Goal: Information Seeking & Learning: Check status

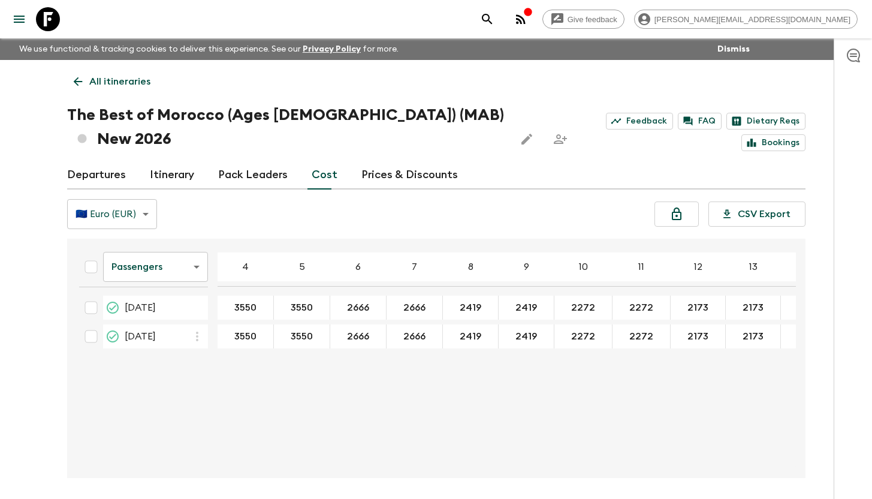
click at [41, 20] on icon at bounding box center [48, 19] width 24 height 24
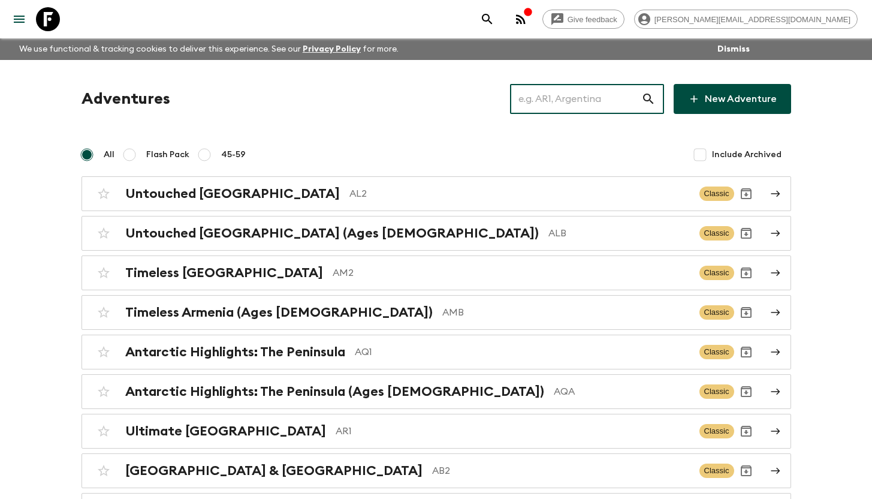
click at [550, 104] on input "text" at bounding box center [575, 99] width 131 height 34
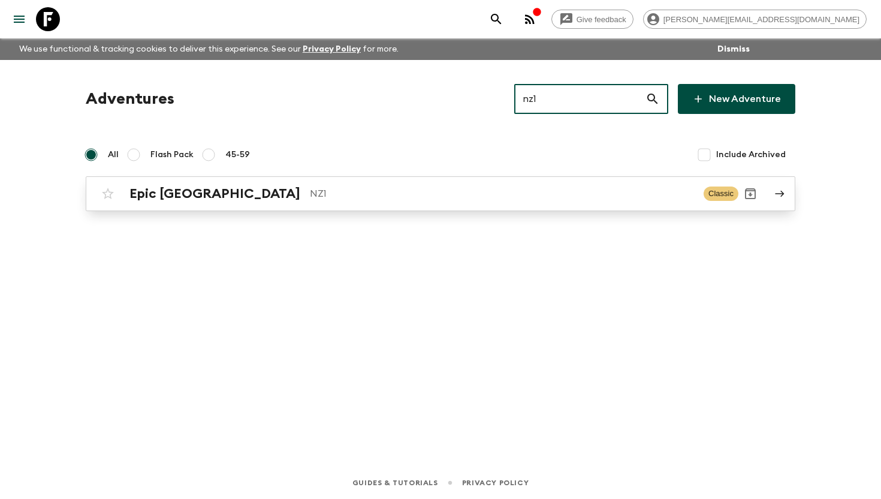
type input "nz1"
click at [287, 182] on div "Epic New Zealand NZ1 Classic" at bounding box center [417, 194] width 643 height 24
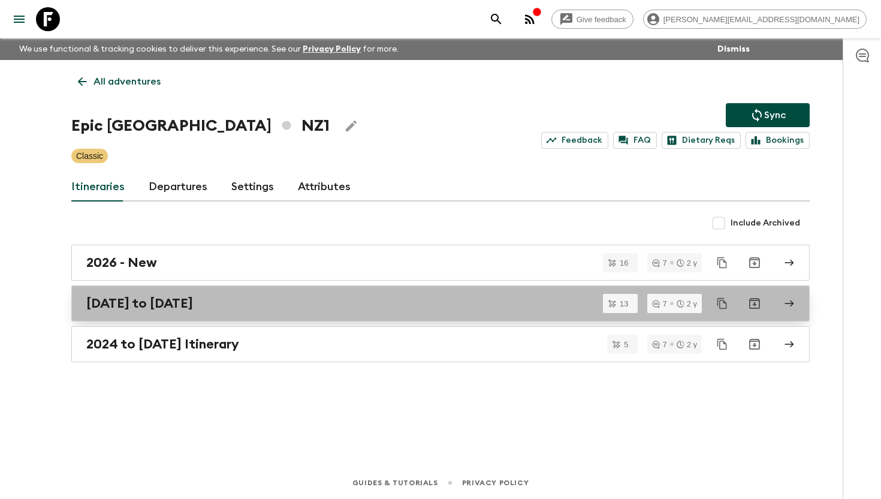
click at [193, 309] on h2 "April to December 2025" at bounding box center [139, 304] width 107 height 16
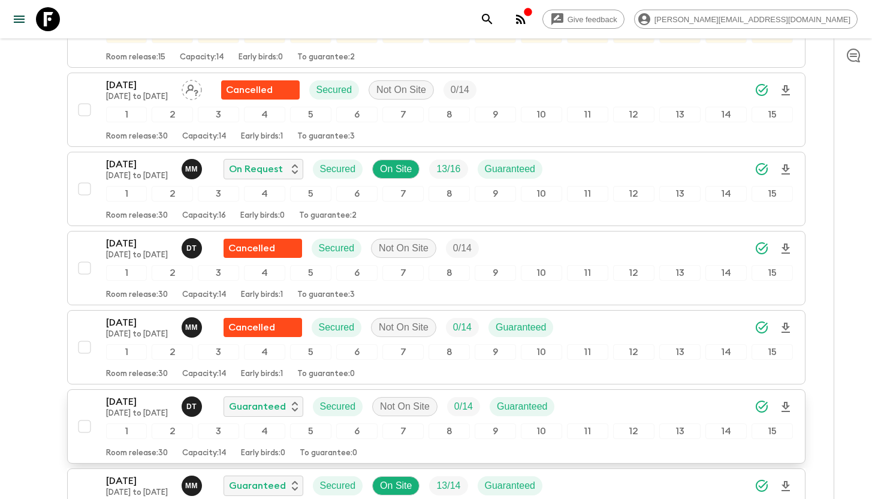
scroll to position [764, 0]
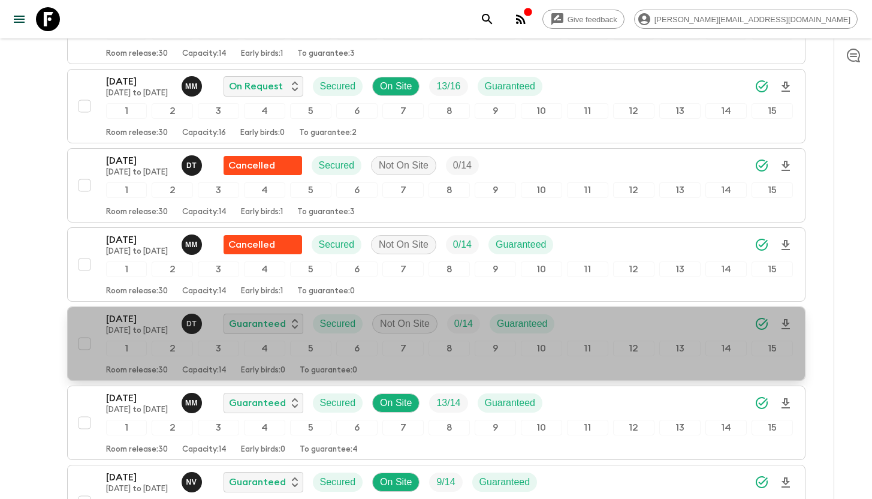
click at [132, 312] on p "14 Dec 2025" at bounding box center [139, 319] width 66 height 14
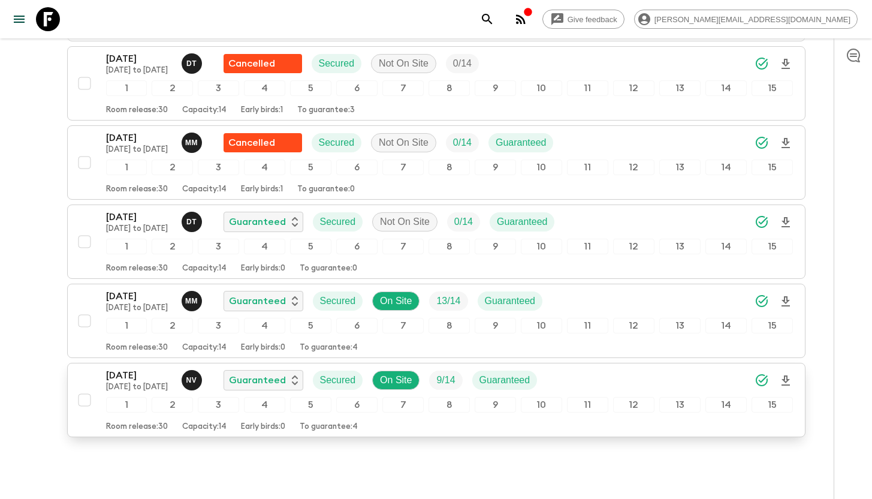
scroll to position [844, 0]
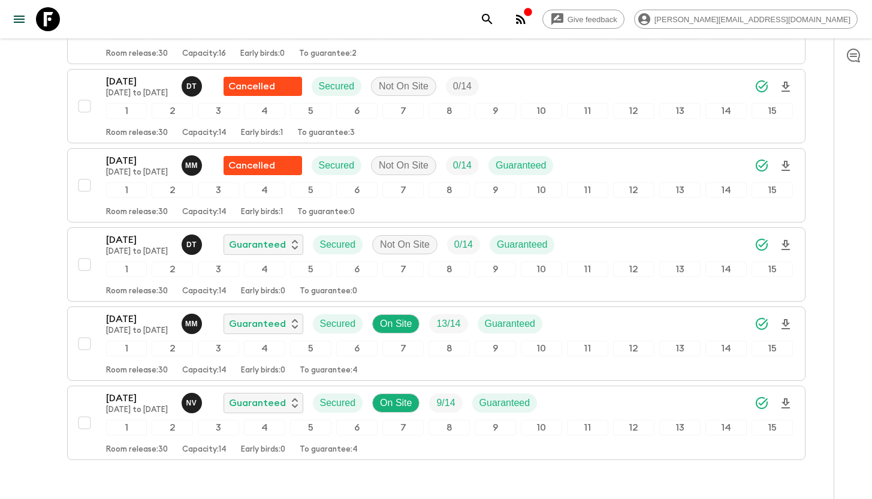
click at [56, 24] on icon at bounding box center [48, 19] width 24 height 24
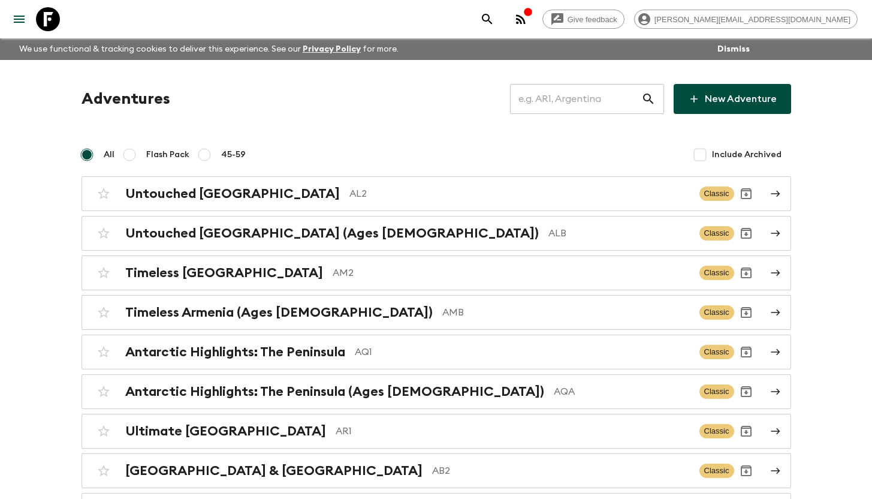
click at [580, 102] on input "text" at bounding box center [575, 99] width 131 height 34
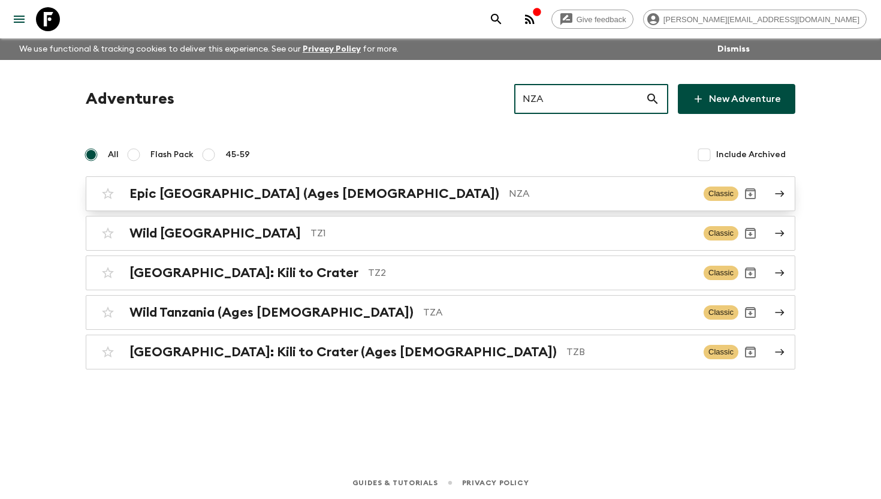
type input "NZA"
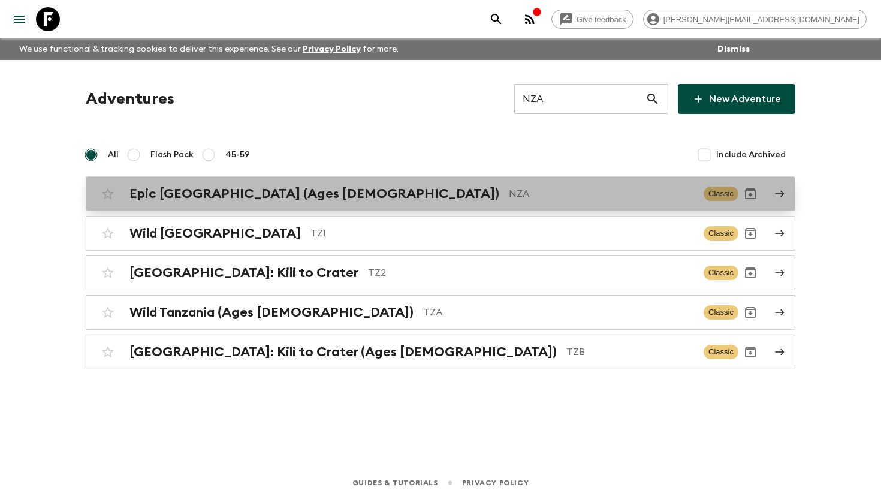
click at [312, 197] on h2 "Epic [GEOGRAPHIC_DATA] (Ages [DEMOGRAPHIC_DATA])" at bounding box center [315, 194] width 370 height 16
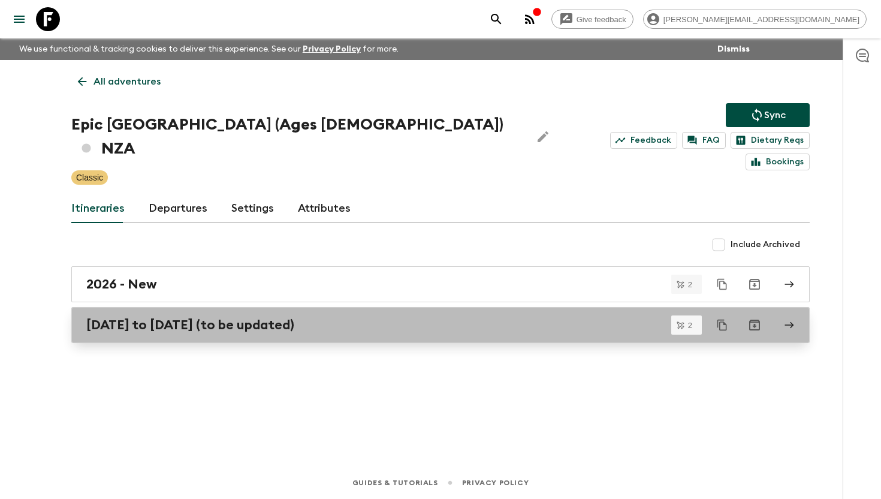
click at [209, 317] on h2 "April to December 2025 (to be updated)" at bounding box center [190, 325] width 208 height 16
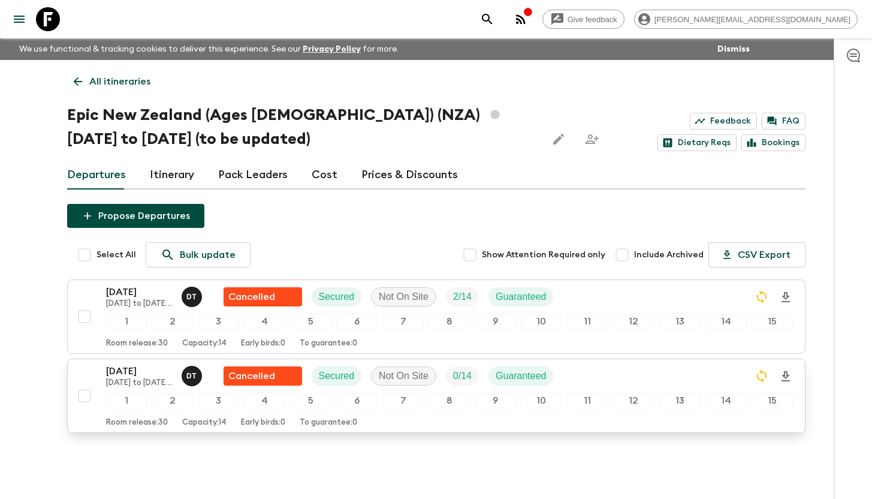
scroll to position [16, 0]
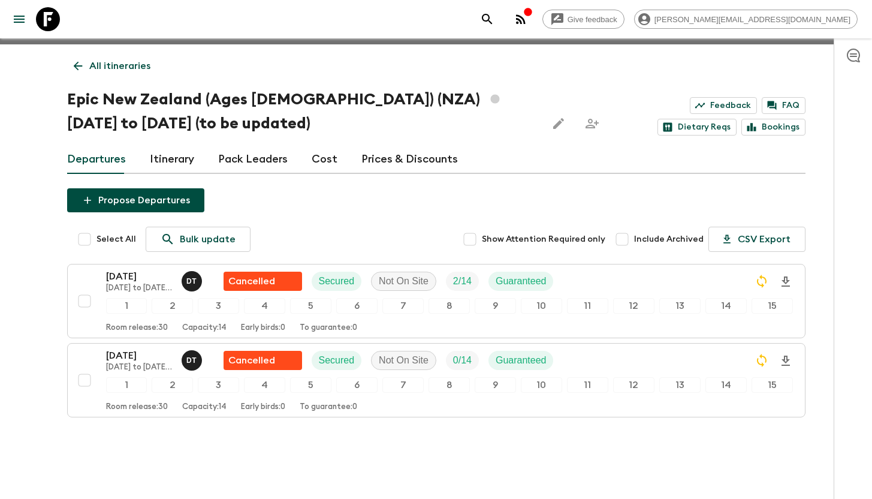
click at [48, 25] on icon at bounding box center [48, 19] width 24 height 24
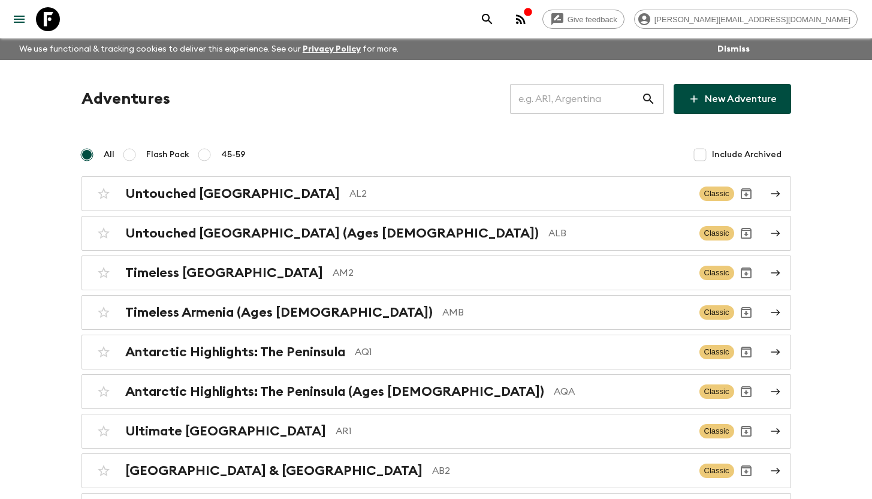
click at [579, 97] on input "text" at bounding box center [575, 99] width 131 height 34
click at [576, 101] on input "text" at bounding box center [575, 99] width 131 height 34
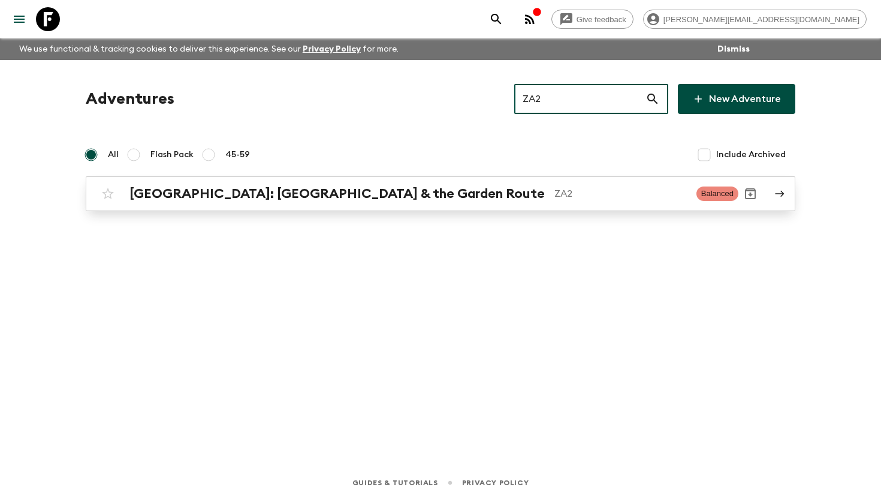
type input "ZA2"
click at [363, 190] on h2 "[GEOGRAPHIC_DATA]: [GEOGRAPHIC_DATA] & the Garden Route" at bounding box center [338, 194] width 416 height 16
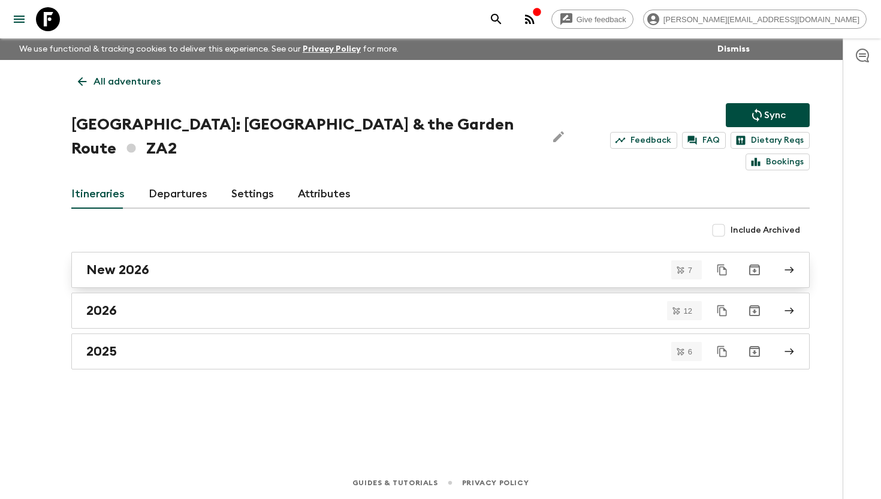
click at [158, 262] on div "New 2026" at bounding box center [429, 270] width 686 height 16
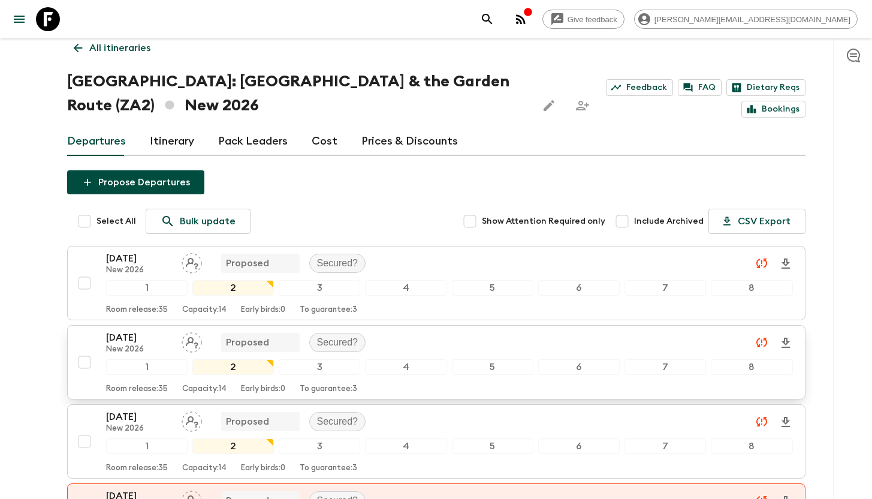
scroll to position [195, 0]
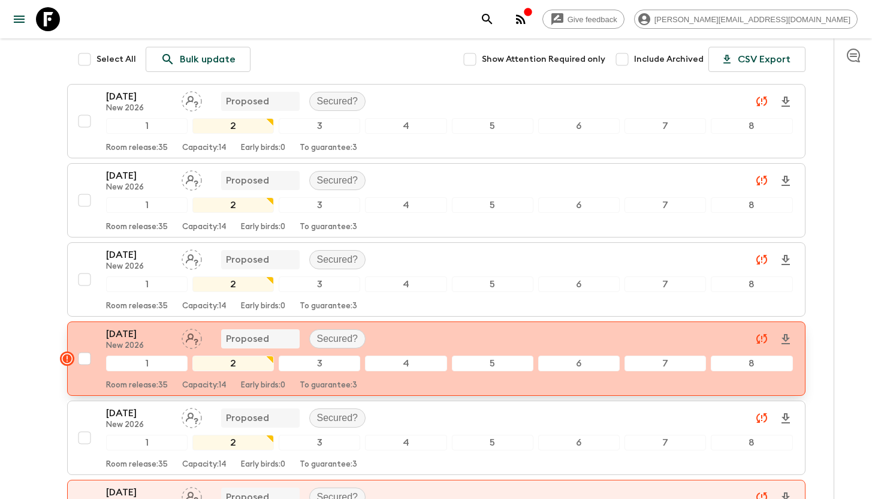
click at [118, 341] on p "New 2026" at bounding box center [139, 346] width 66 height 10
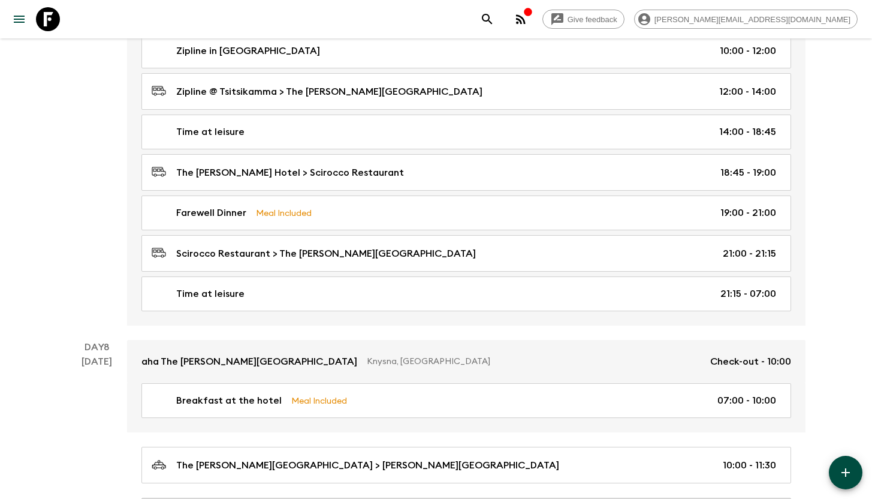
scroll to position [2774, 0]
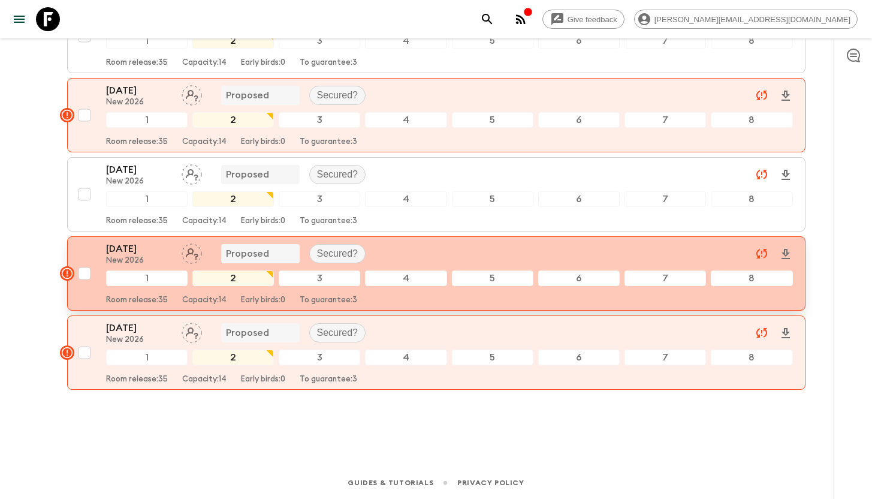
scroll to position [355, 0]
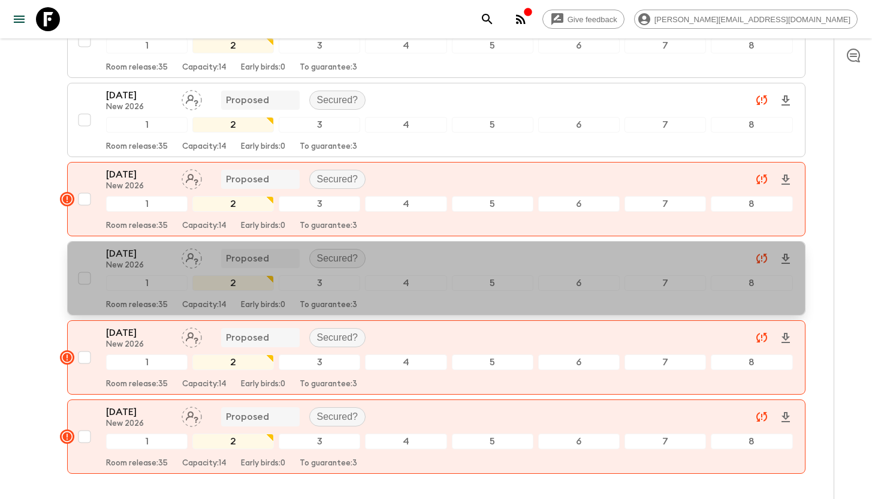
click at [115, 253] on p "[DATE]" at bounding box center [139, 253] width 66 height 14
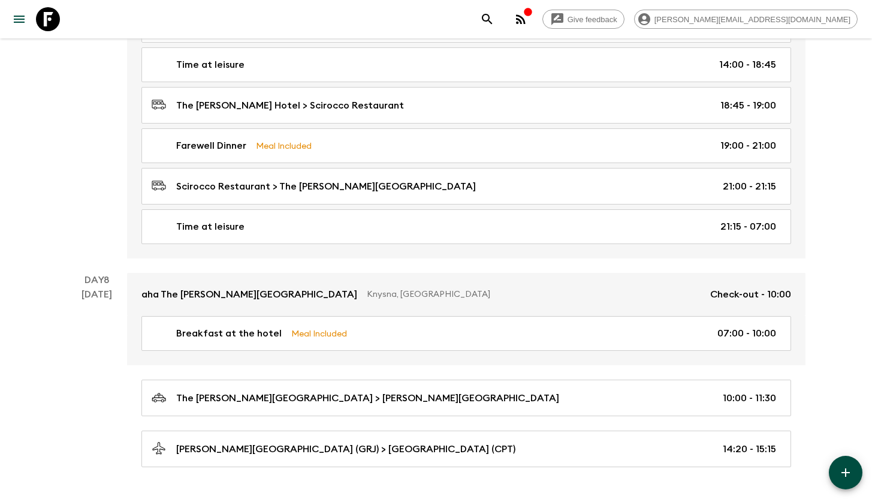
scroll to position [2750, 0]
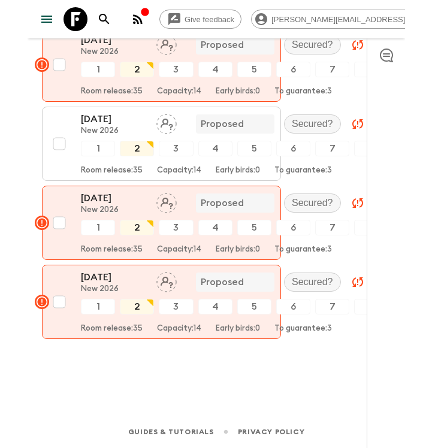
scroll to position [564, 0]
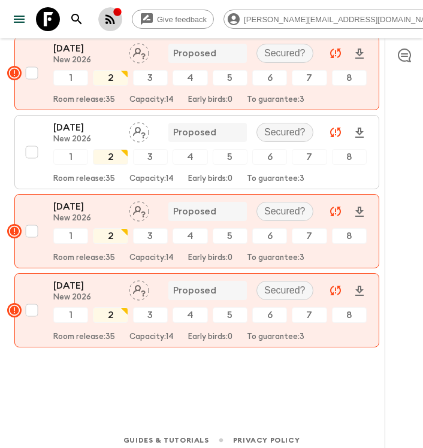
click at [118, 13] on icon "button" at bounding box center [110, 19] width 14 height 14
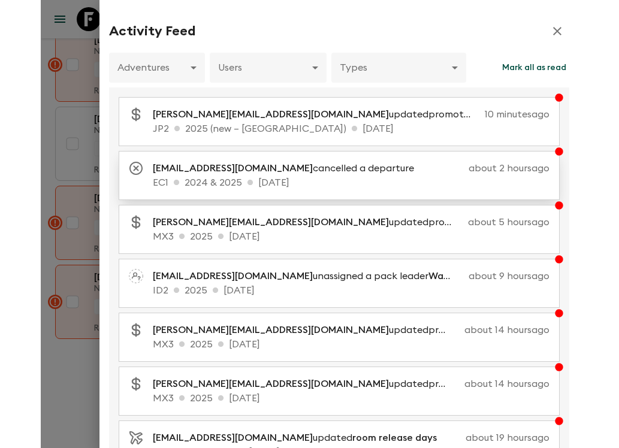
scroll to position [489, 0]
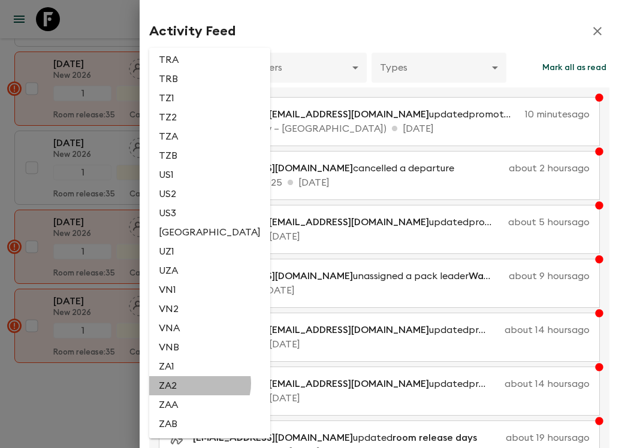
click at [199, 383] on li "ZA2" at bounding box center [209, 386] width 121 height 19
type input "6574a5e0-c5d3-4f98-932b-585769efecf9"
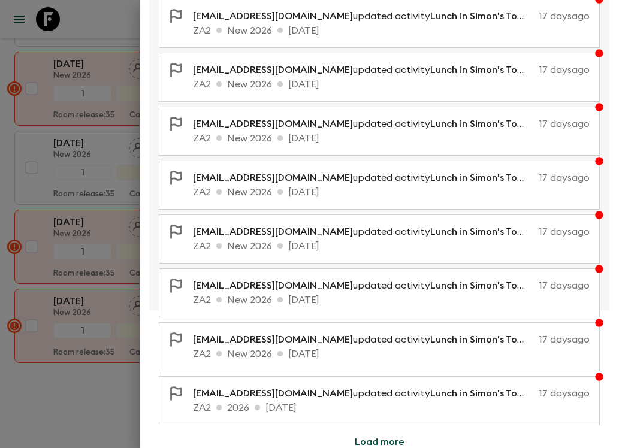
scroll to position [212, 0]
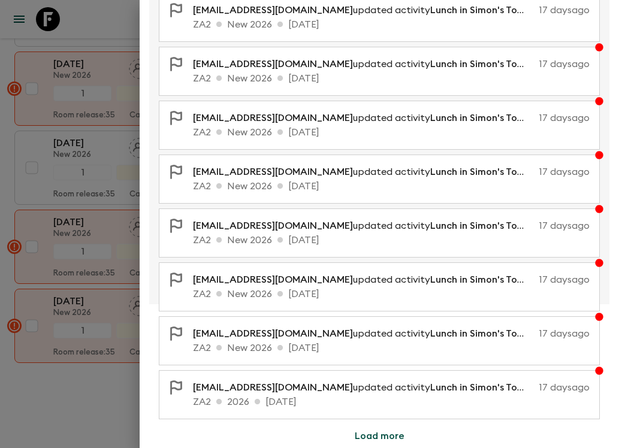
click at [352, 435] on button "Load more" at bounding box center [380, 437] width 79 height 24
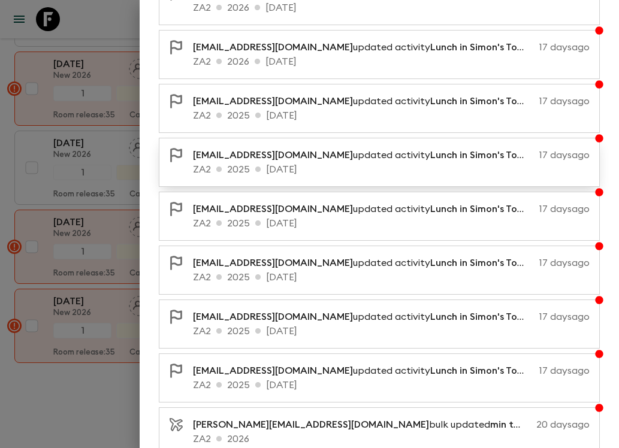
scroll to position [752, 0]
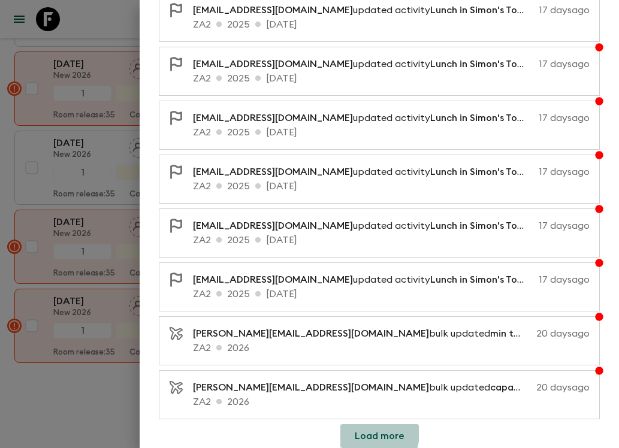
click at [358, 433] on button "Load more" at bounding box center [380, 437] width 79 height 24
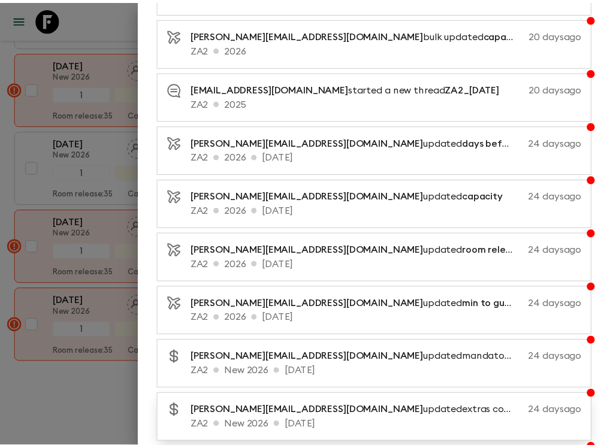
scroll to position [1176, 0]
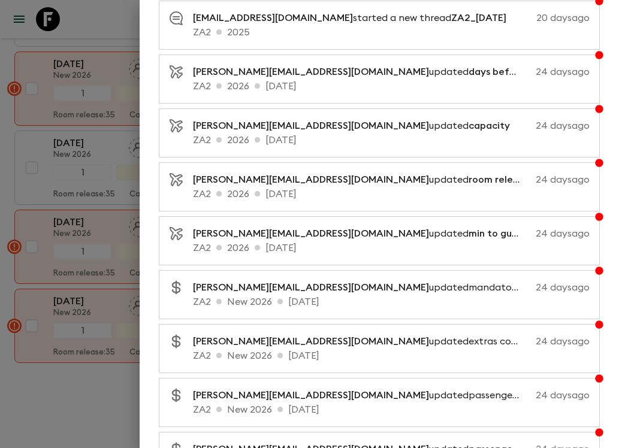
click at [119, 392] on div at bounding box center [309, 224] width 619 height 448
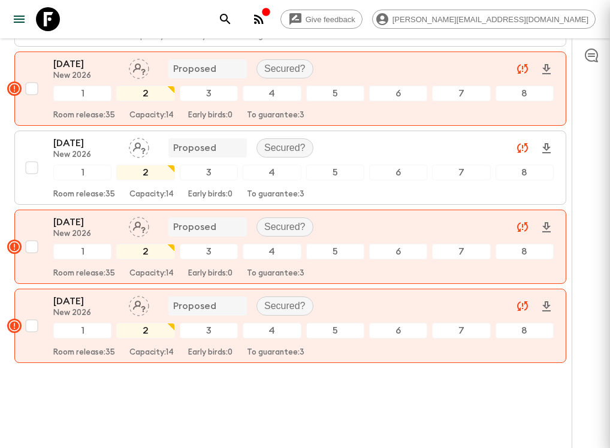
scroll to position [0, 0]
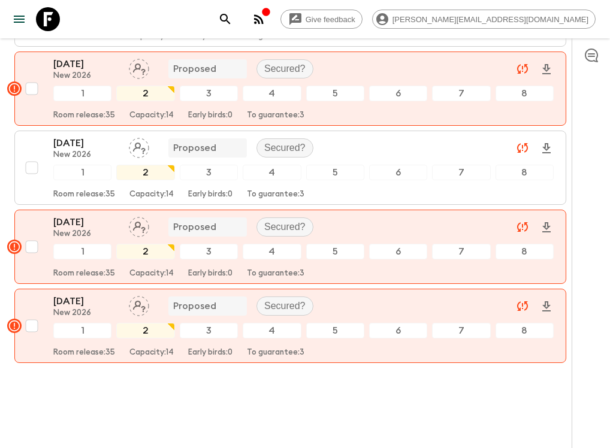
click at [586, 53] on icon "button" at bounding box center [592, 55] width 14 height 14
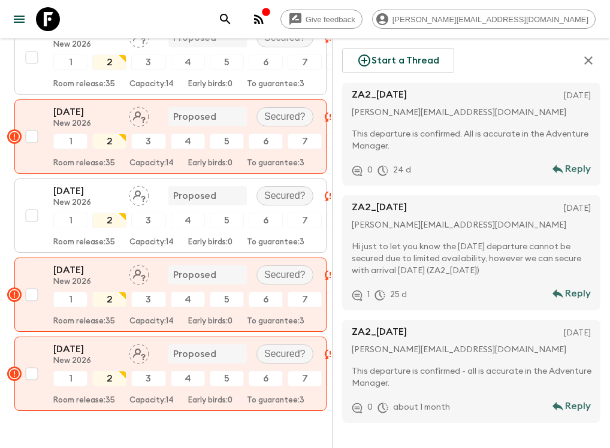
drag, startPoint x: 519, startPoint y: 273, endPoint x: 451, endPoint y: 273, distance: 68.4
click at [451, 273] on p "Hi just to let you know the 21 Nov 2026 departure cannot be secured due to limi…" at bounding box center [474, 259] width 244 height 36
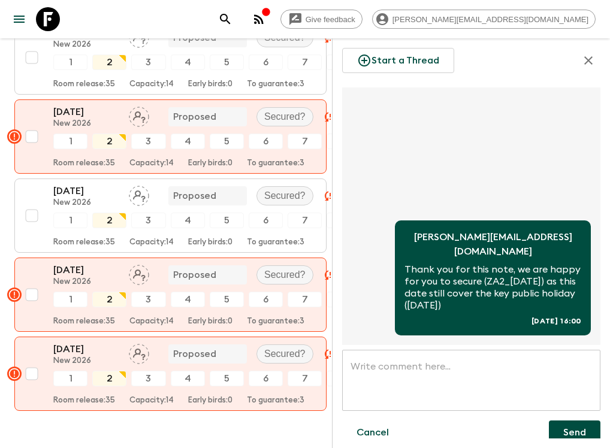
scroll to position [118, 0]
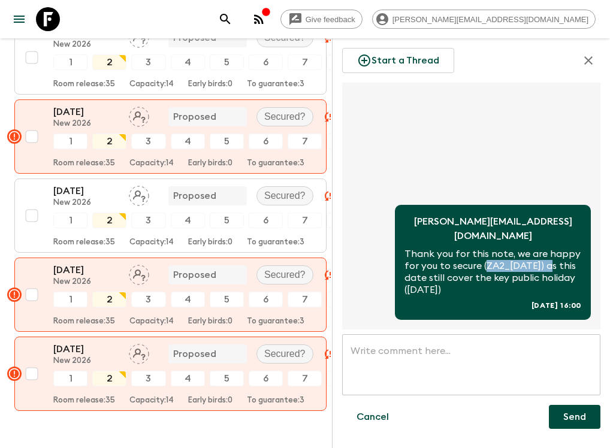
drag, startPoint x: 484, startPoint y: 257, endPoint x: 409, endPoint y: 257, distance: 74.9
click at [409, 257] on p "Thank you for this note, we are happy for you to secure (ZA2_22NOV2026) as this…" at bounding box center [493, 272] width 177 height 48
copy p "ZA2_22NOV2026"
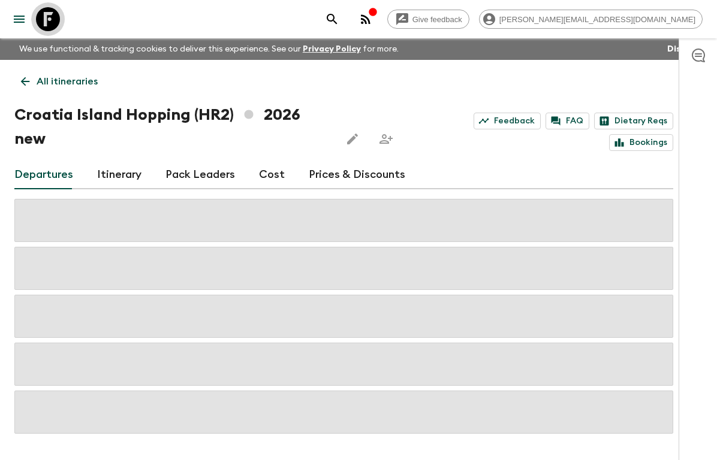
click at [47, 13] on icon at bounding box center [48, 19] width 24 height 24
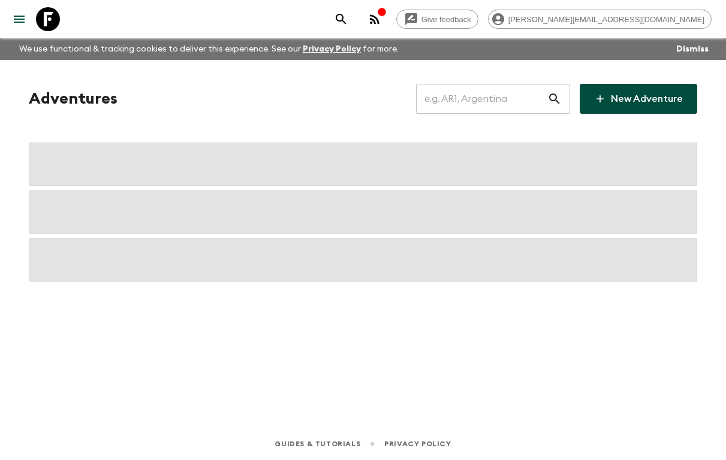
click at [468, 87] on input "text" at bounding box center [481, 99] width 131 height 34
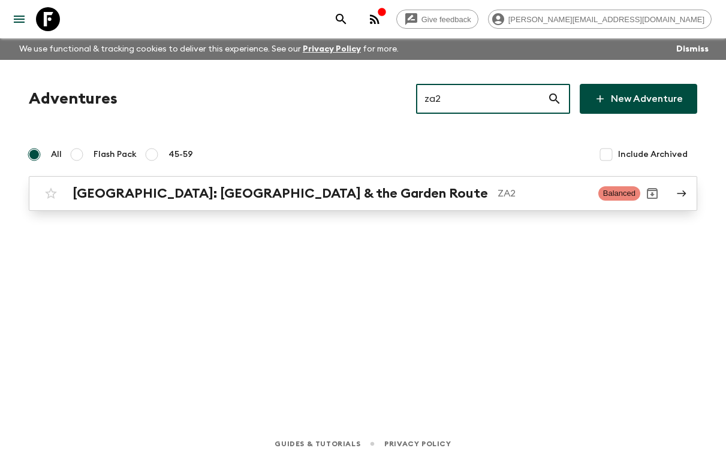
type input "za2"
click at [323, 195] on h2 "[GEOGRAPHIC_DATA]: [GEOGRAPHIC_DATA] & the Garden Route" at bounding box center [281, 194] width 416 height 16
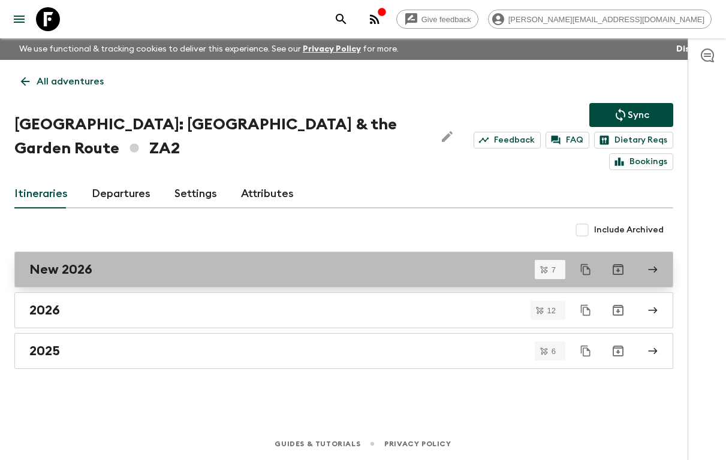
click at [97, 274] on div "New 2026" at bounding box center [332, 270] width 606 height 16
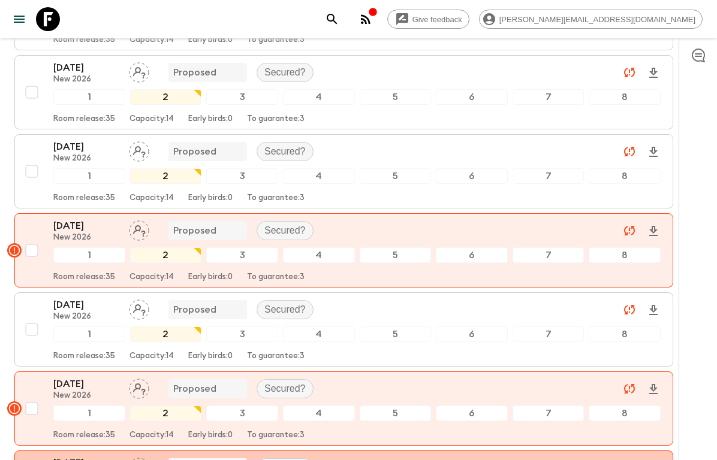
scroll to position [314, 0]
